Goal: Information Seeking & Learning: Learn about a topic

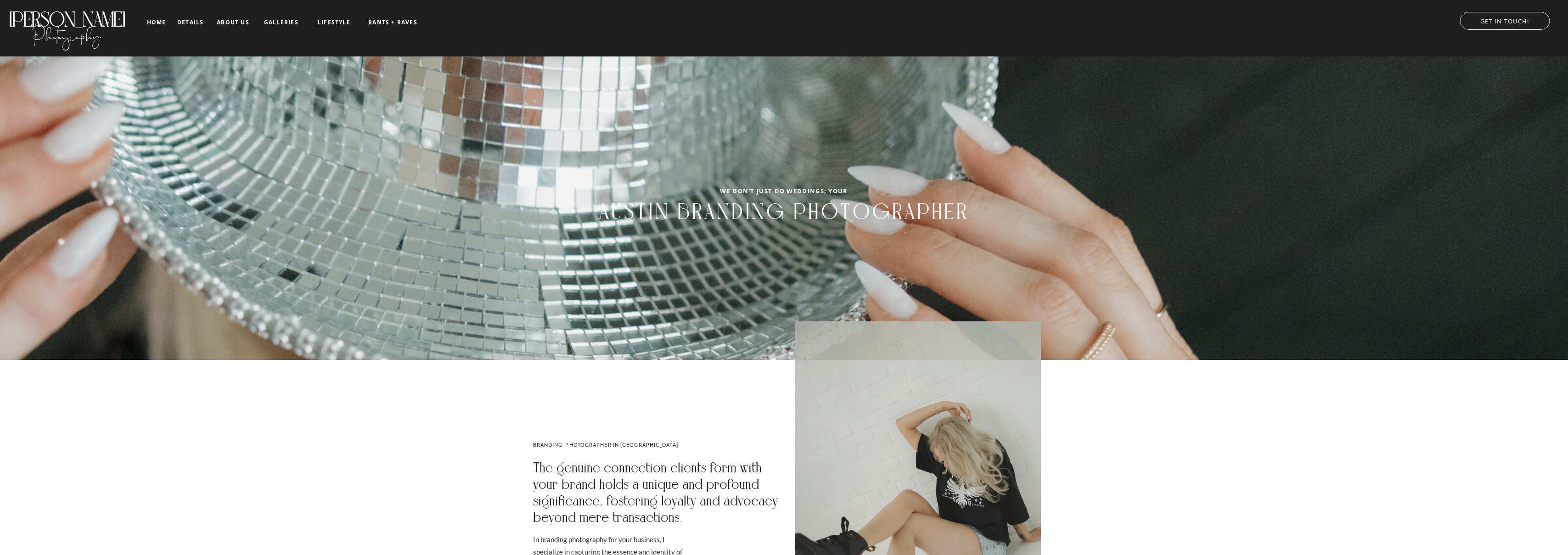
click at [278, 19] on nav "galleries" at bounding box center [281, 23] width 38 height 7
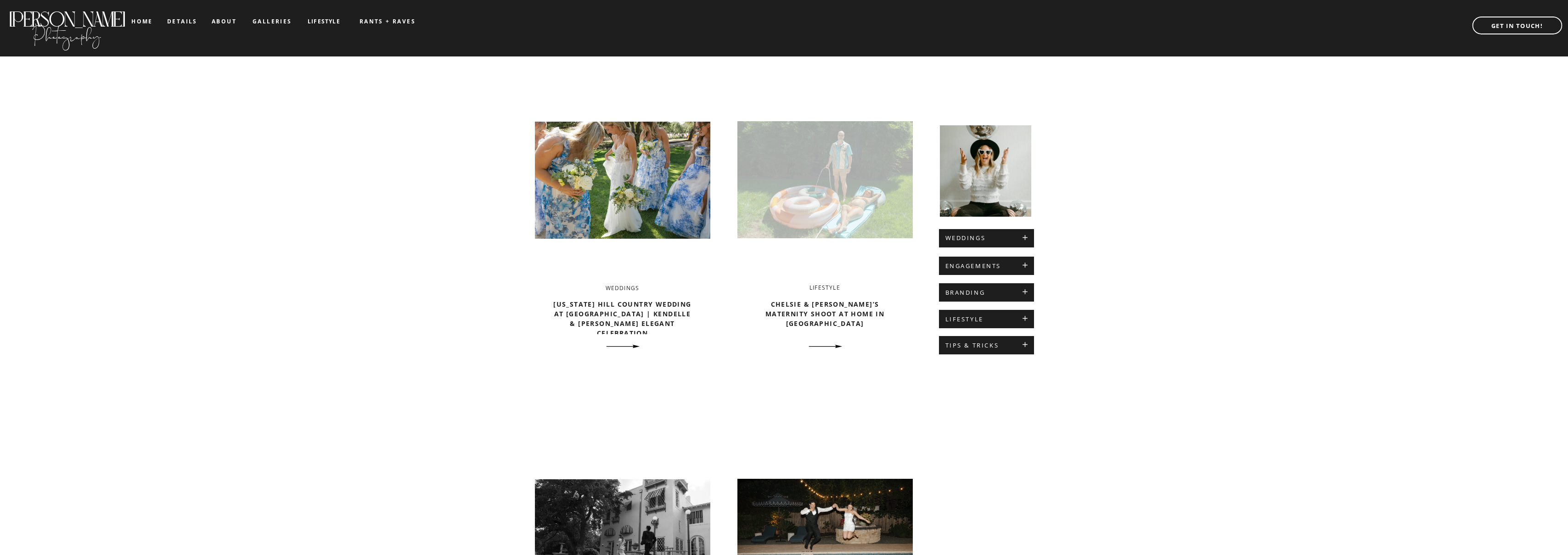
scroll to position [294, 0]
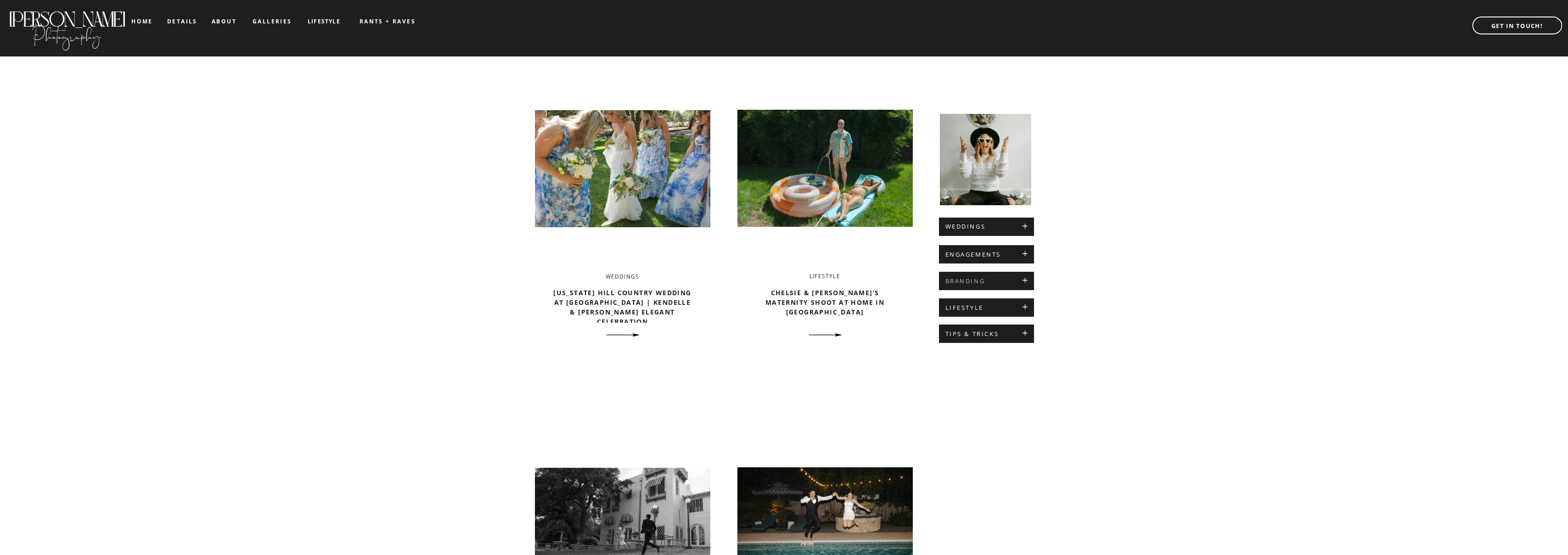
click at [1021, 280] on h2 "BRANDING" at bounding box center [986, 281] width 82 height 7
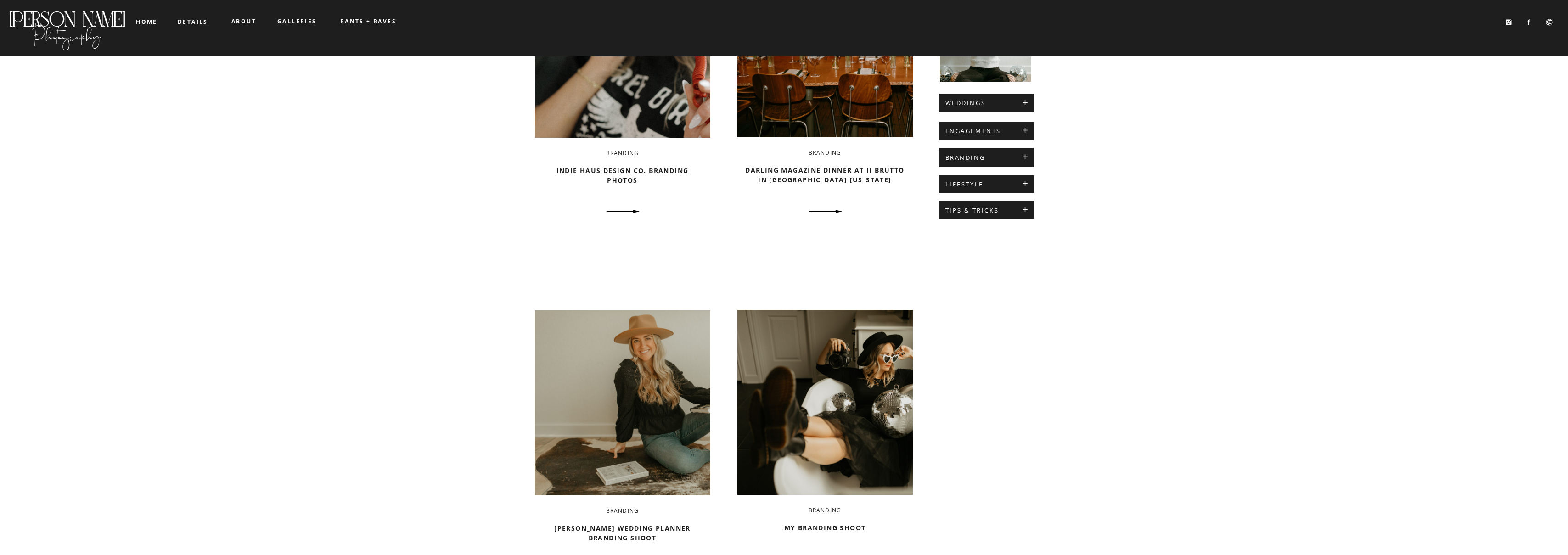
scroll to position [328, 0]
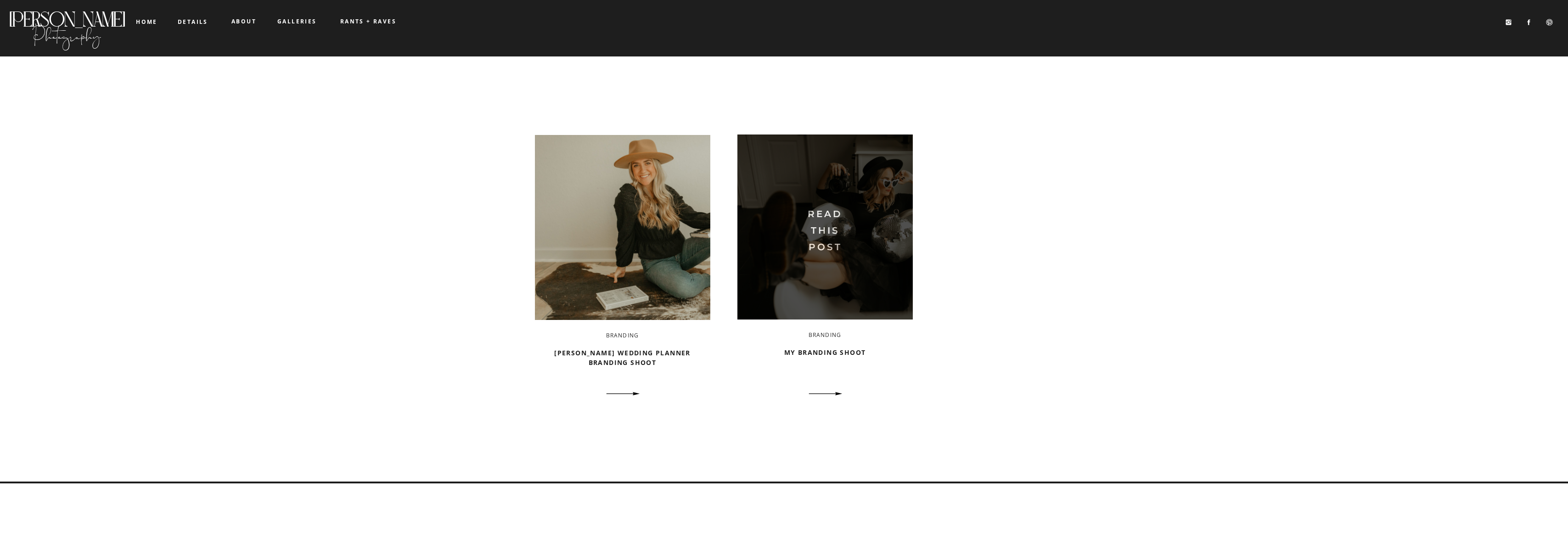
click at [814, 225] on img at bounding box center [825, 227] width 175 height 185
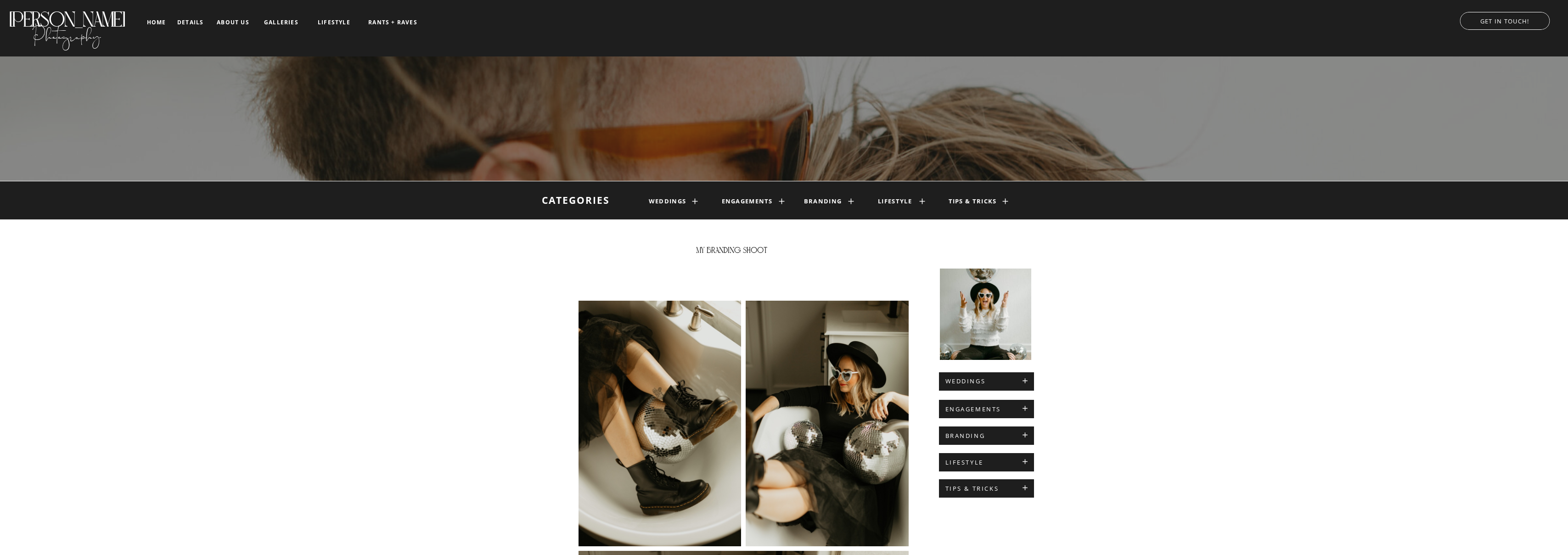
click at [903, 203] on h1 "lifestyle" at bounding box center [895, 201] width 43 height 7
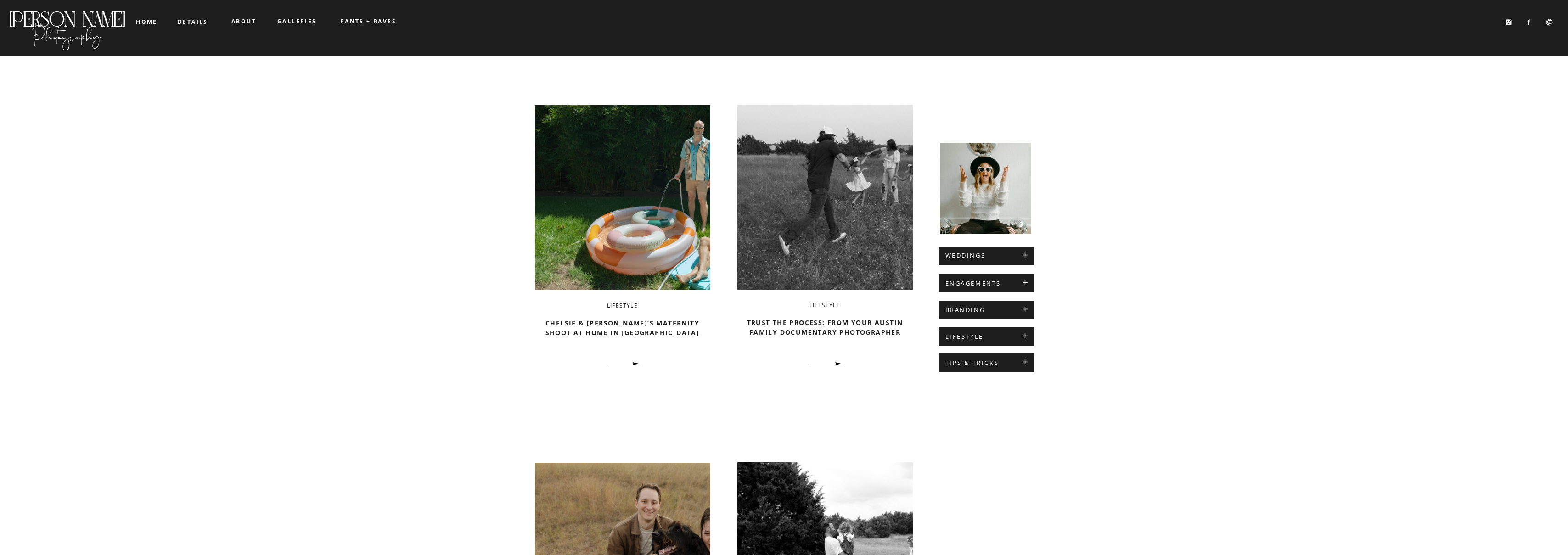
click at [368, 23] on b "RANTS + RAVES" at bounding box center [368, 21] width 56 height 8
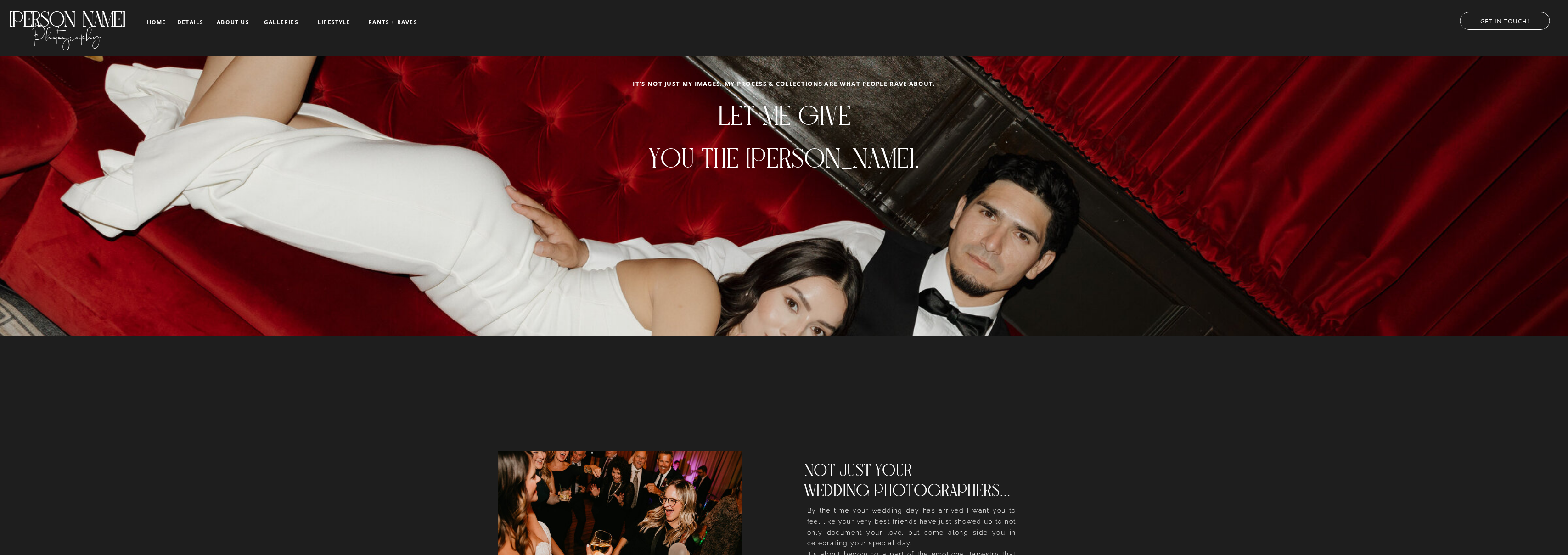
click at [161, 23] on nav "home" at bounding box center [156, 23] width 21 height 6
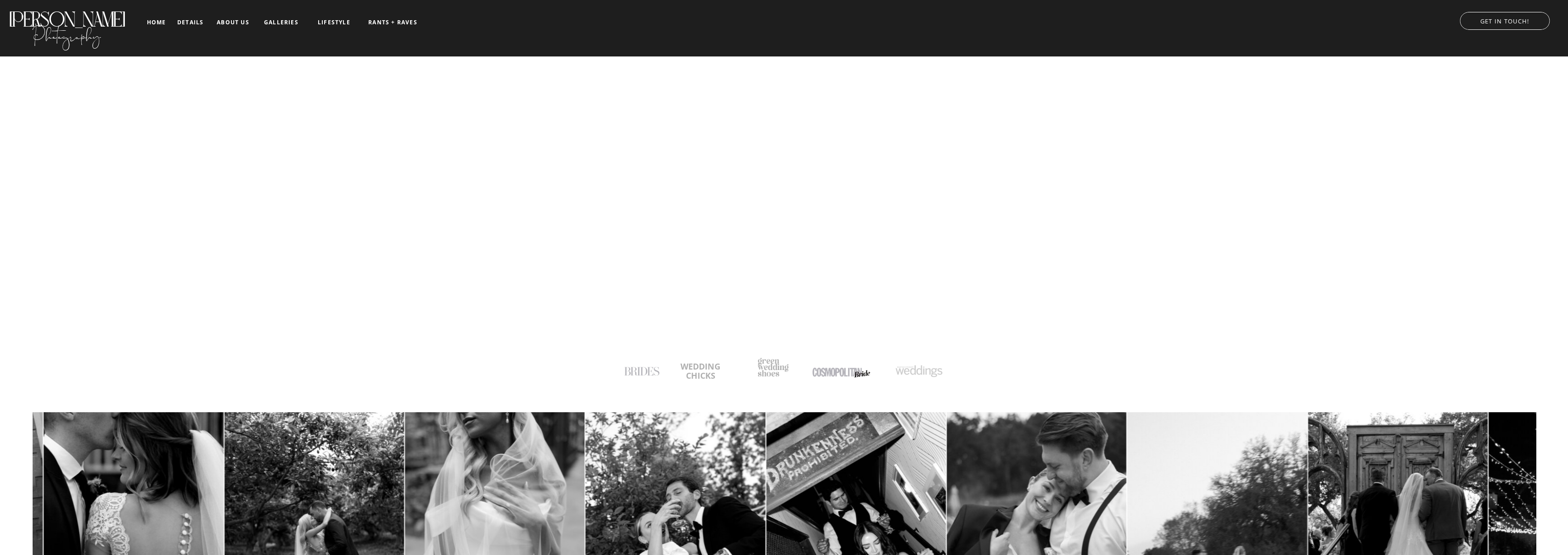
click at [281, 23] on nav "galleries" at bounding box center [281, 23] width 38 height 7
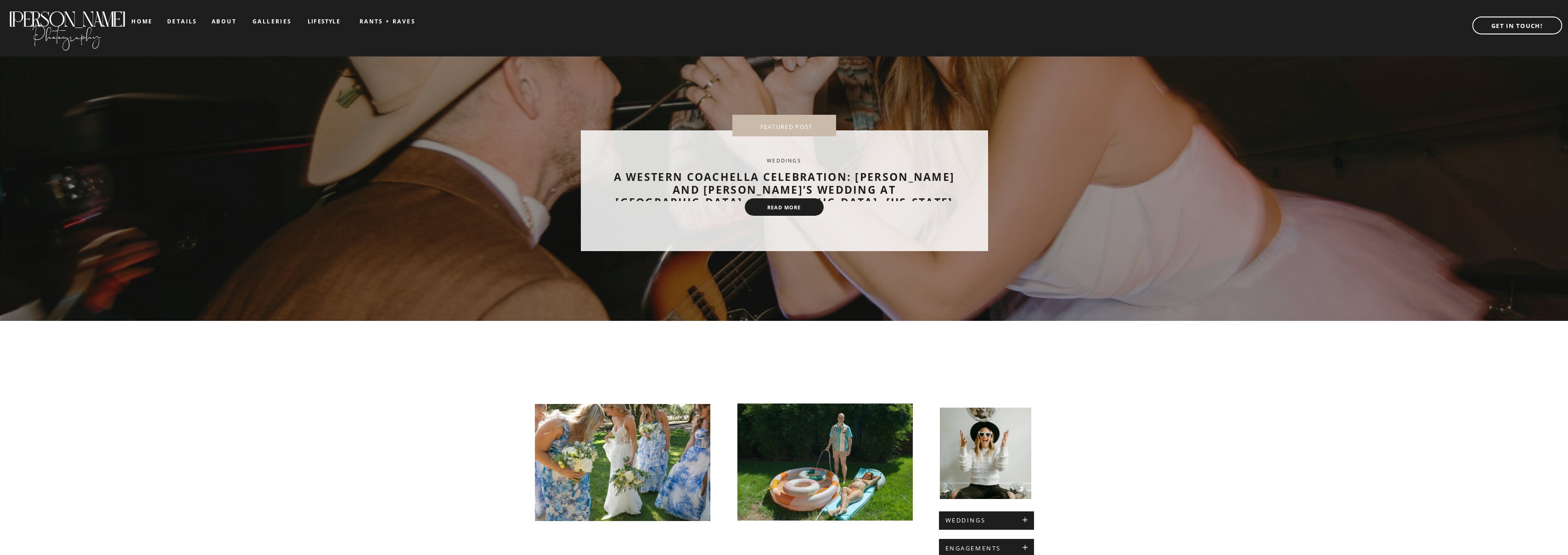
scroll to position [160, 0]
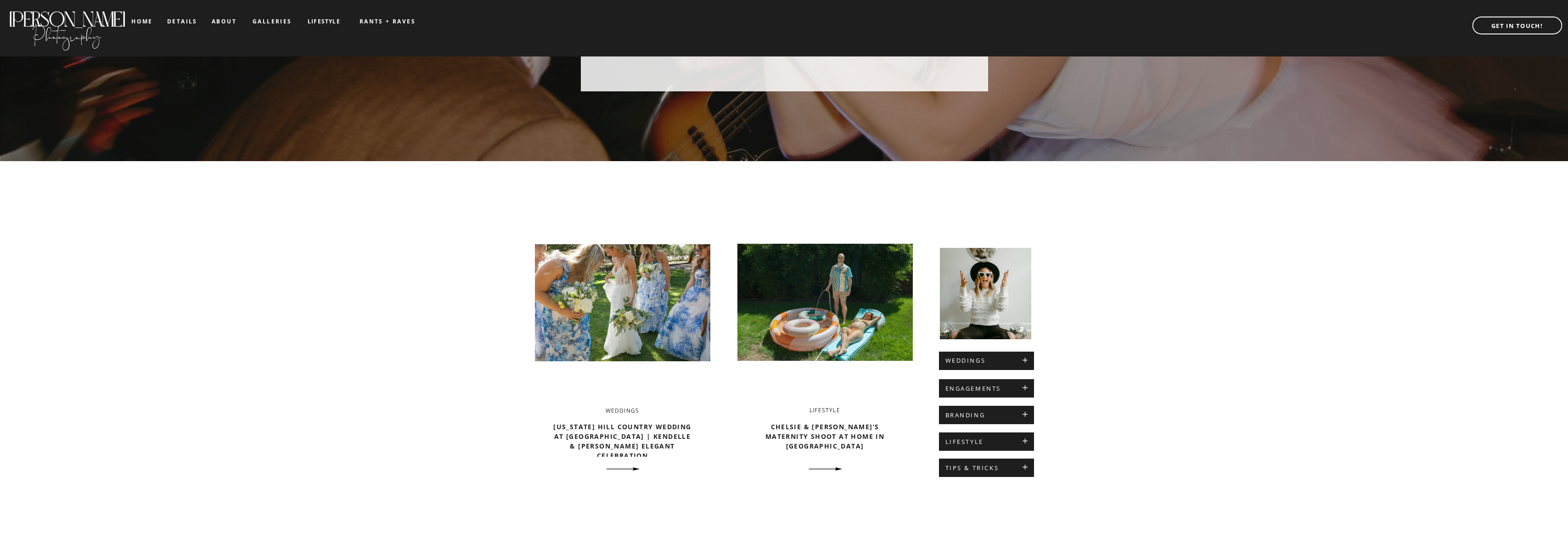
click at [986, 300] on div at bounding box center [985, 293] width 91 height 91
click at [1023, 412] on h2 "BRANDING" at bounding box center [986, 416] width 82 height 7
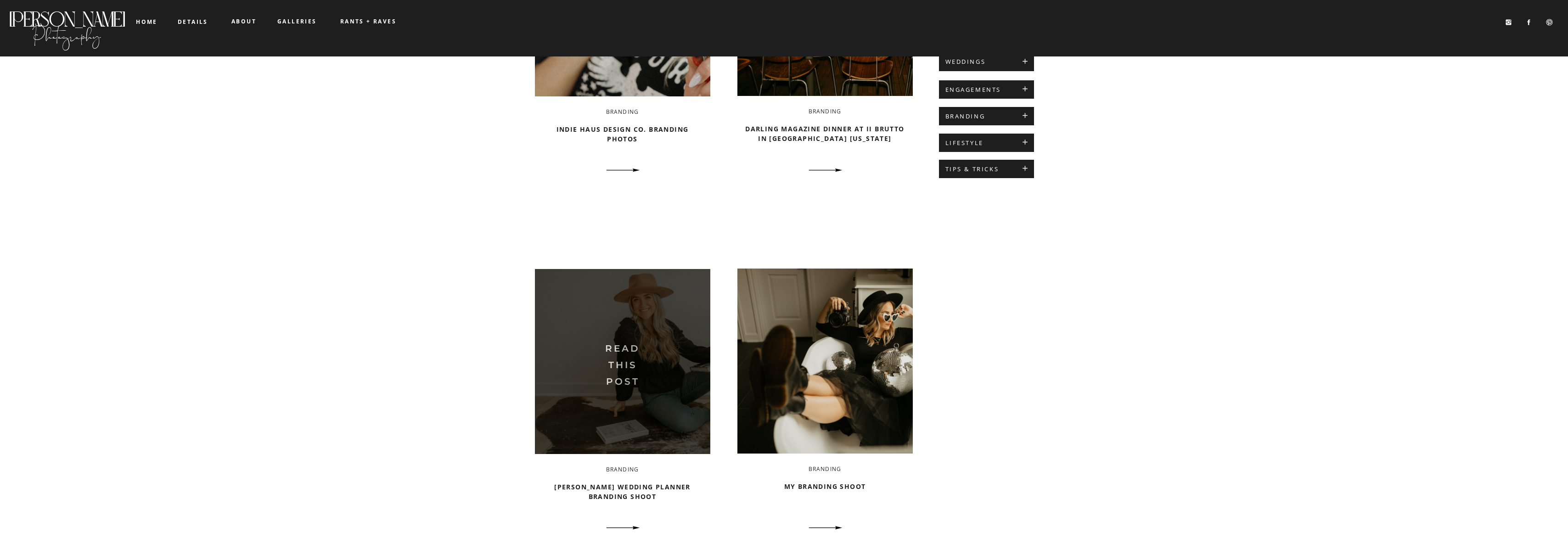
scroll to position [352, 0]
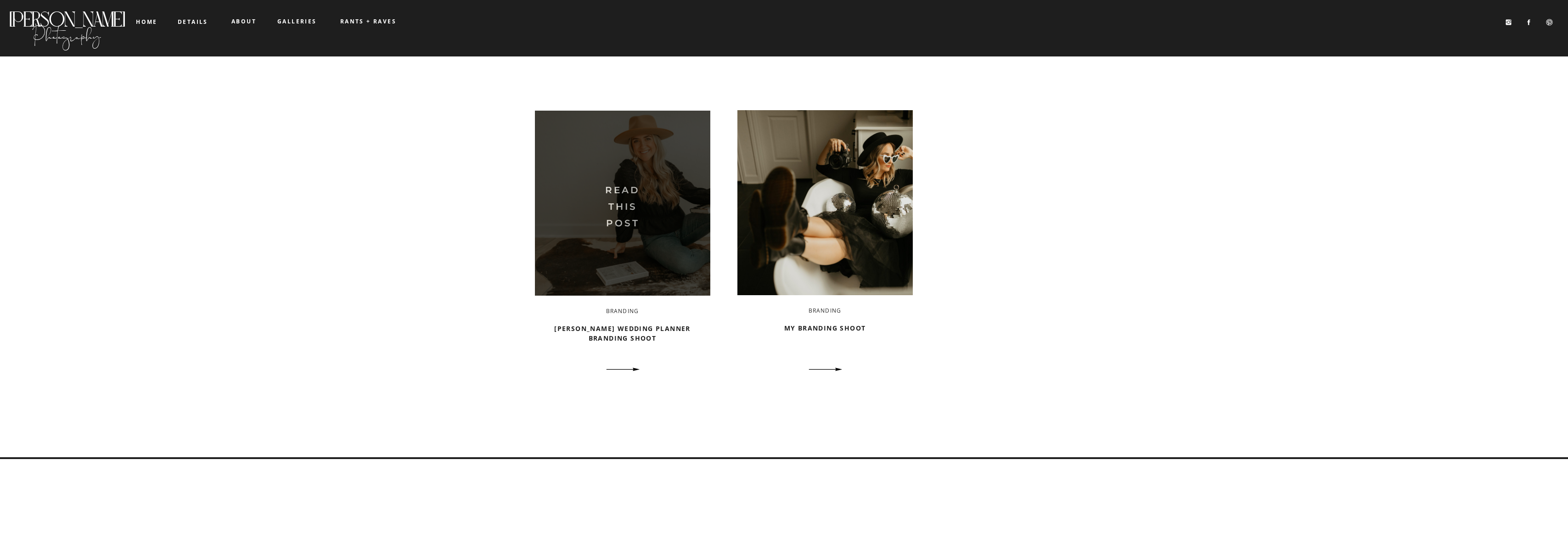
click at [648, 212] on img at bounding box center [623, 203] width 175 height 185
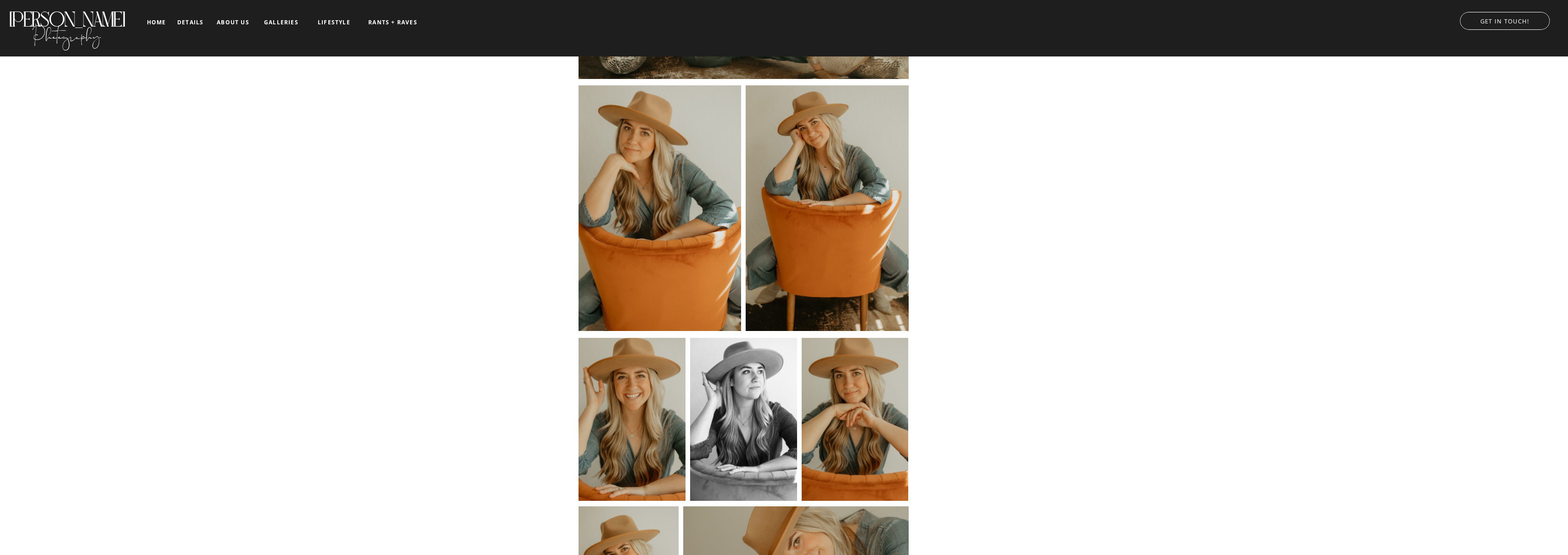
scroll to position [2445, 0]
